Goal: Information Seeking & Learning: Find specific page/section

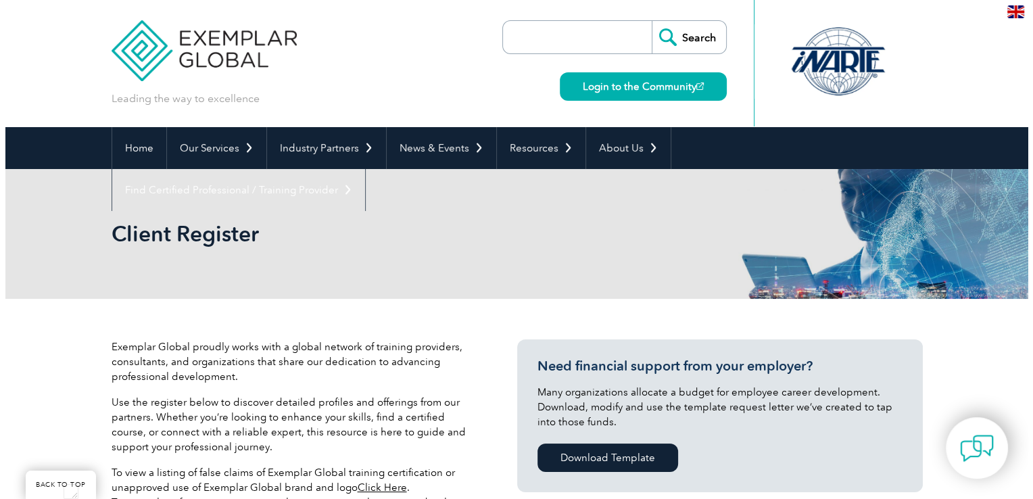
scroll to position [436, 0]
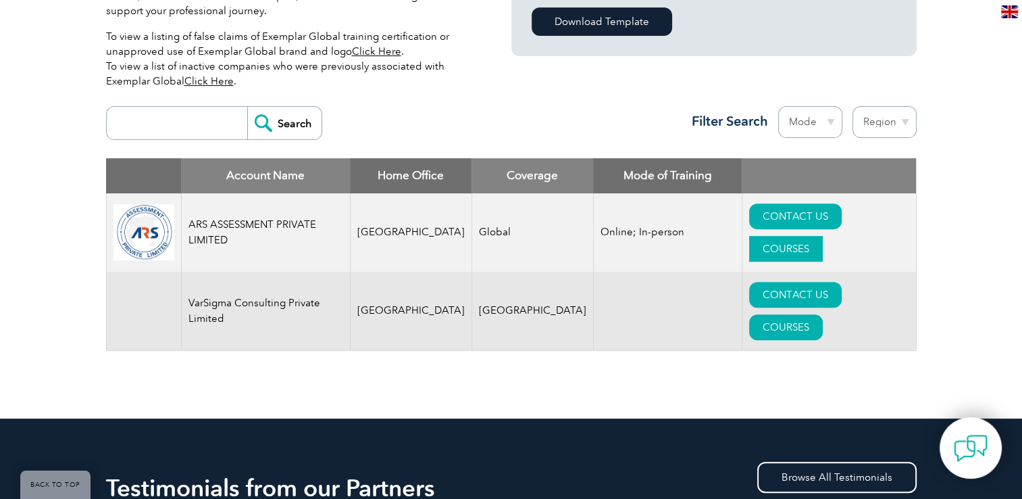
click at [823, 236] on link "COURSES" at bounding box center [786, 249] width 74 height 26
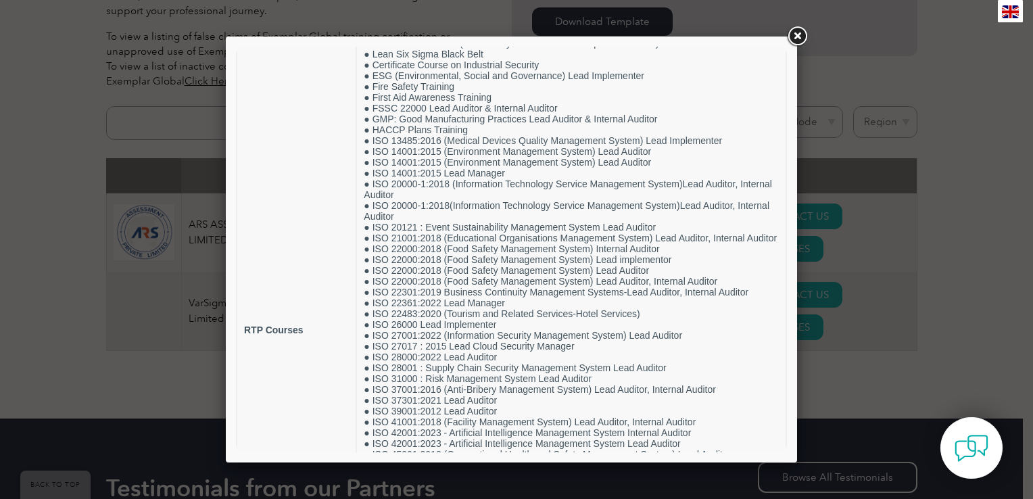
scroll to position [477, 0]
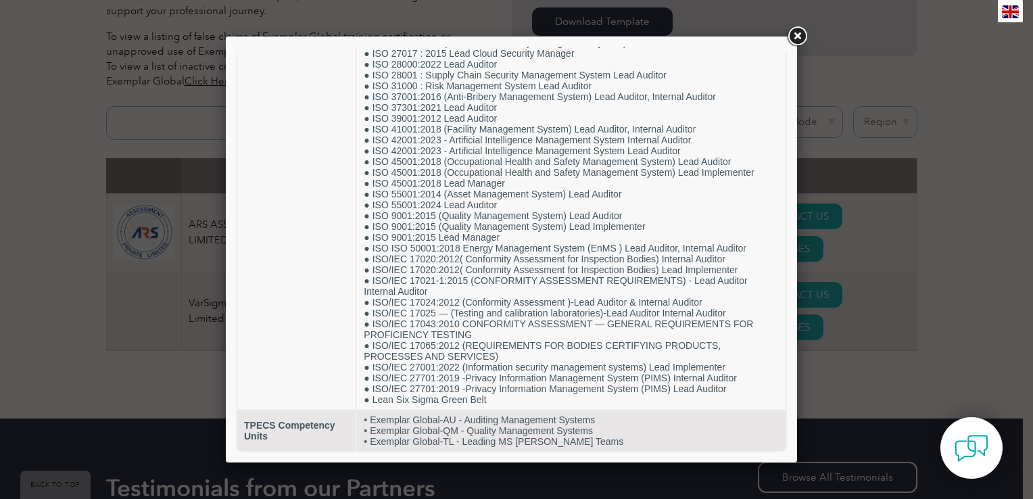
click at [791, 142] on div at bounding box center [511, 249] width 571 height 426
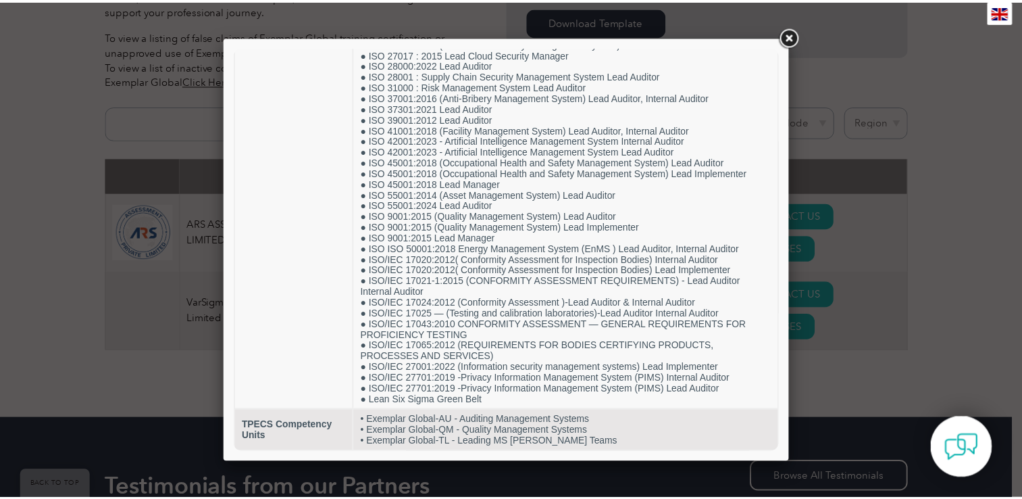
scroll to position [122, 0]
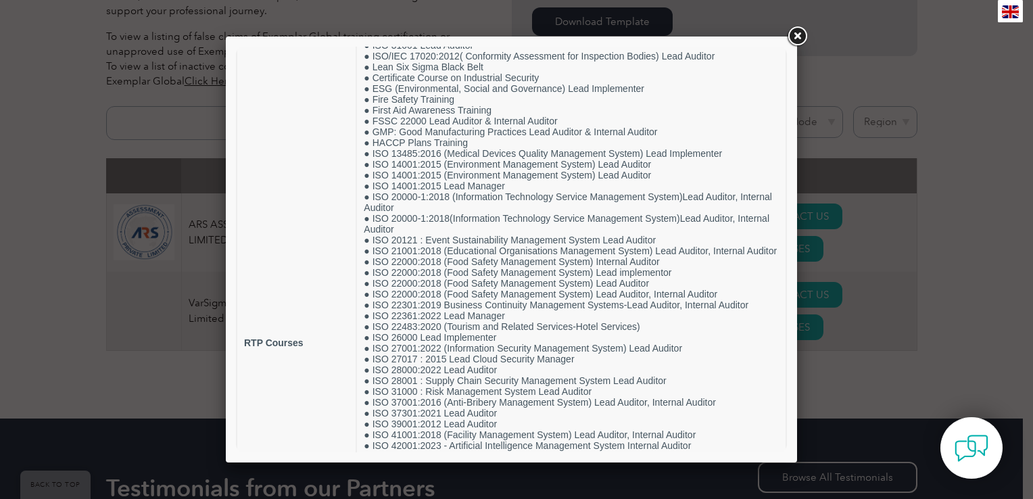
click at [792, 30] on link at bounding box center [797, 36] width 24 height 24
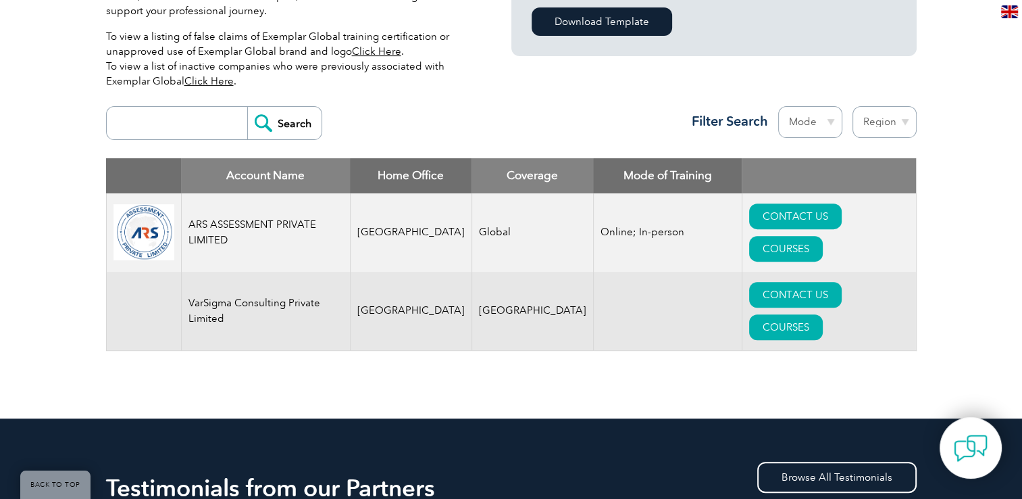
scroll to position [872, 0]
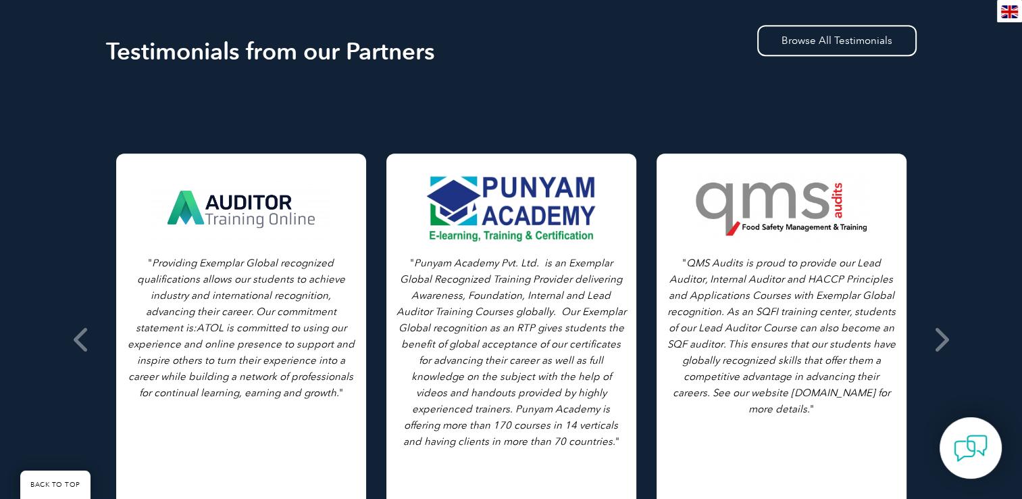
click at [54, 482] on link "BACK TO TOP" at bounding box center [55, 484] width 70 height 28
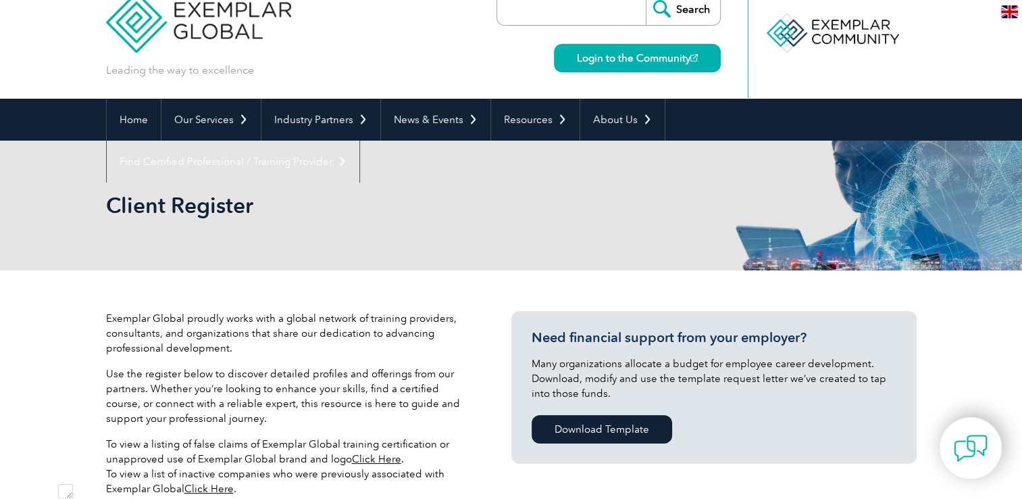
scroll to position [0, 0]
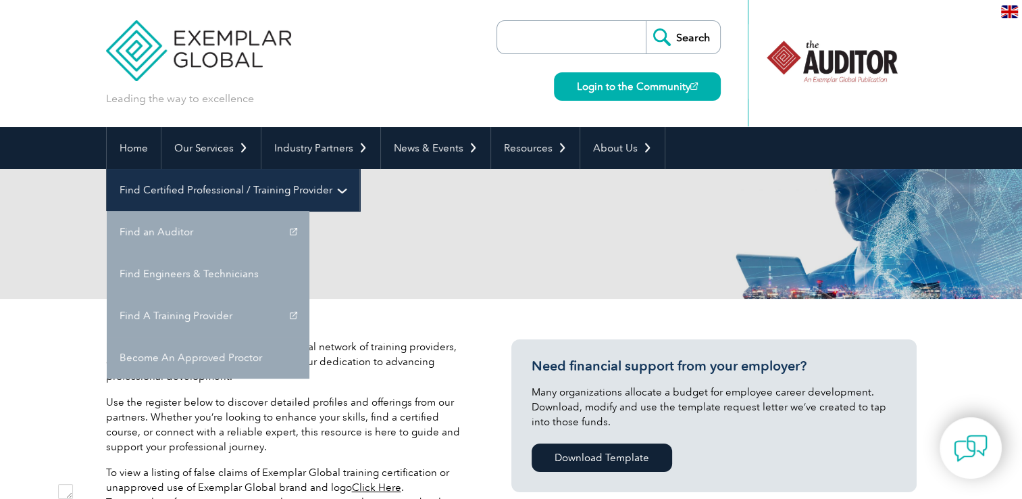
click at [360, 169] on link "Find Certified Professional / Training Provider" at bounding box center [233, 190] width 253 height 42
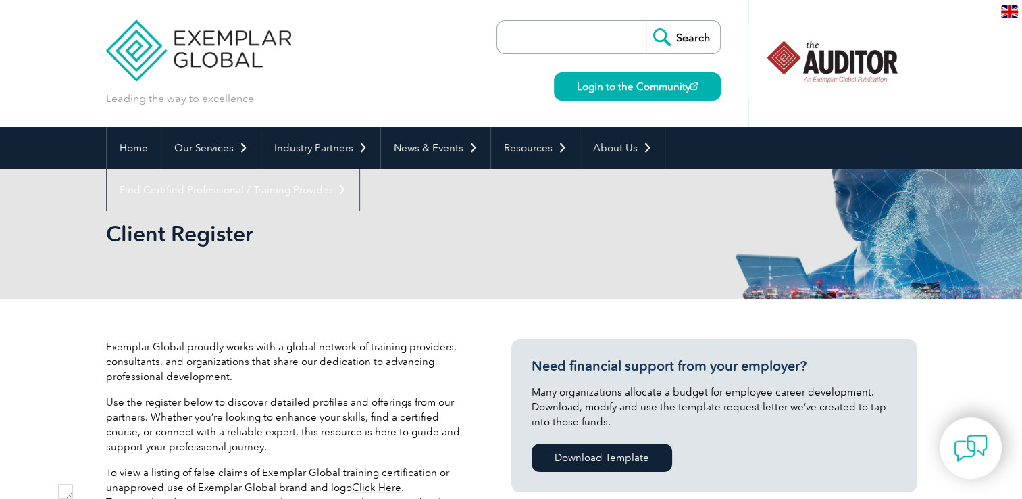
click at [420, 272] on div "Client Register" at bounding box center [511, 234] width 811 height 130
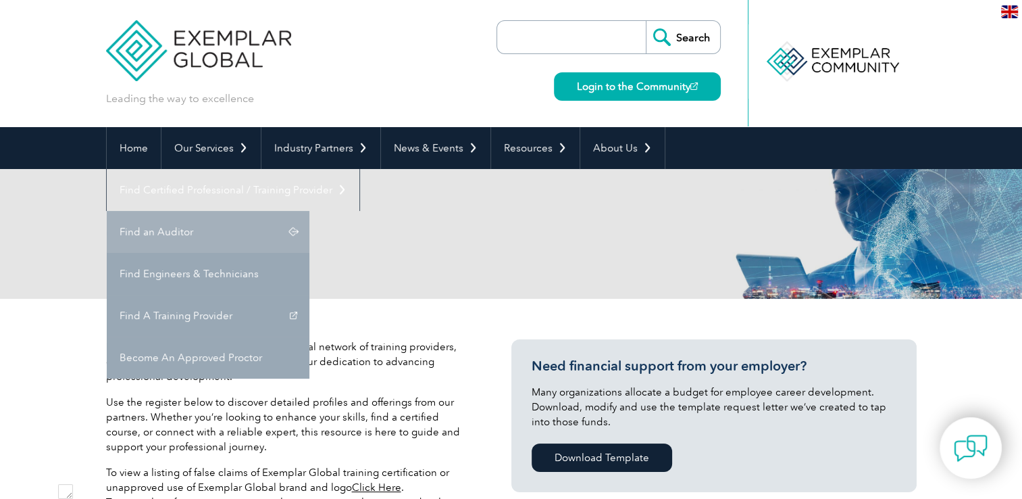
click at [309, 211] on link "Find an Auditor" at bounding box center [208, 232] width 203 height 42
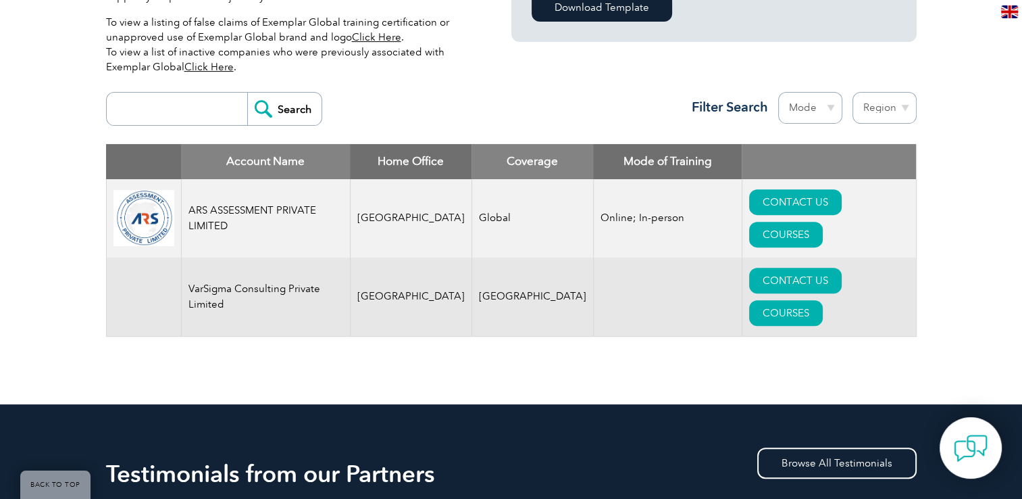
scroll to position [460, 0]
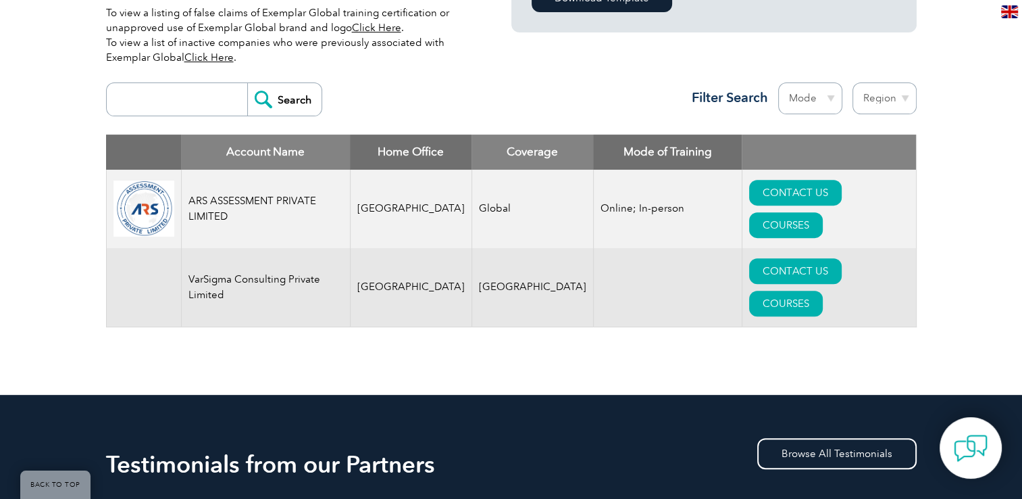
click at [207, 85] on input "search" at bounding box center [181, 99] width 134 height 32
type input "iso 21001"
click at [287, 101] on input "Search" at bounding box center [284, 99] width 74 height 32
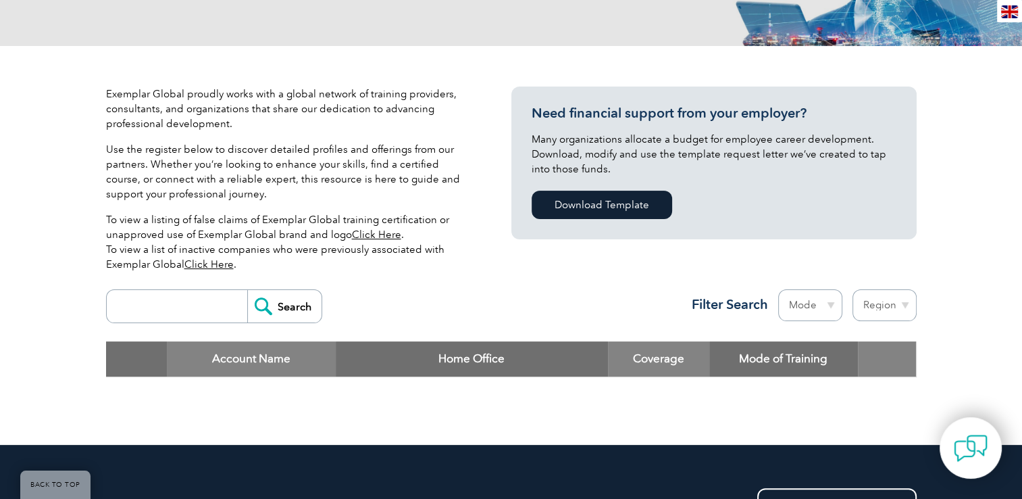
scroll to position [270, 0]
